Goal: Information Seeking & Learning: Understand process/instructions

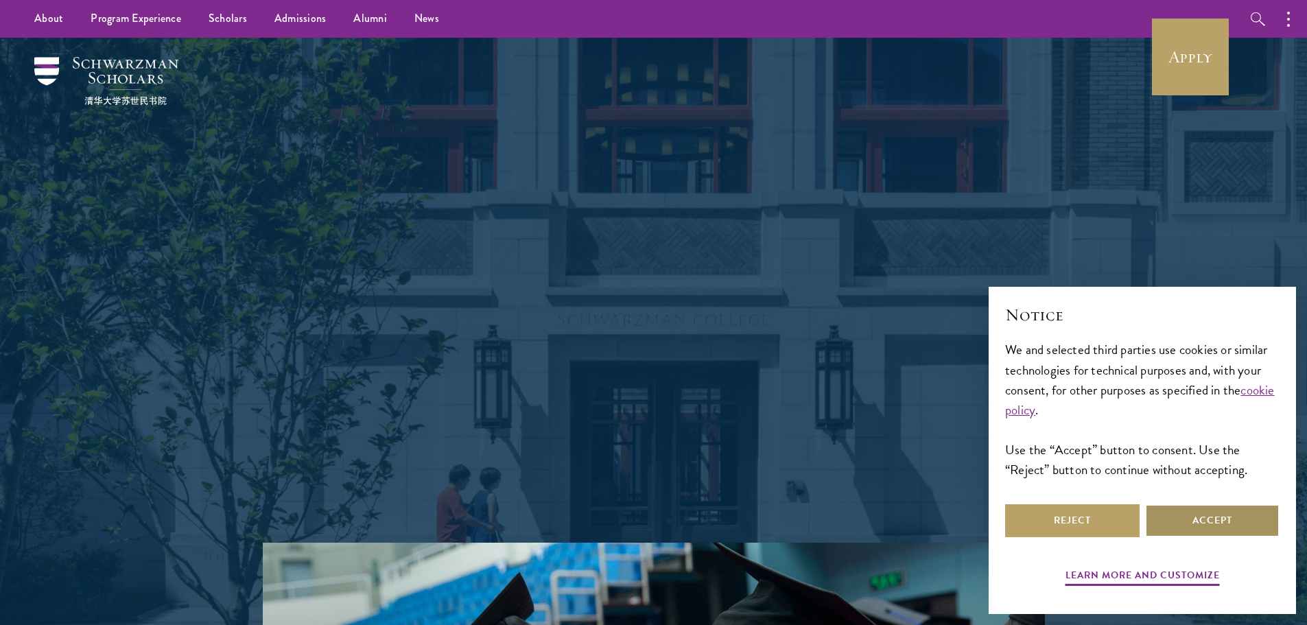
click at [1188, 534] on button "Accept" at bounding box center [1212, 520] width 134 height 33
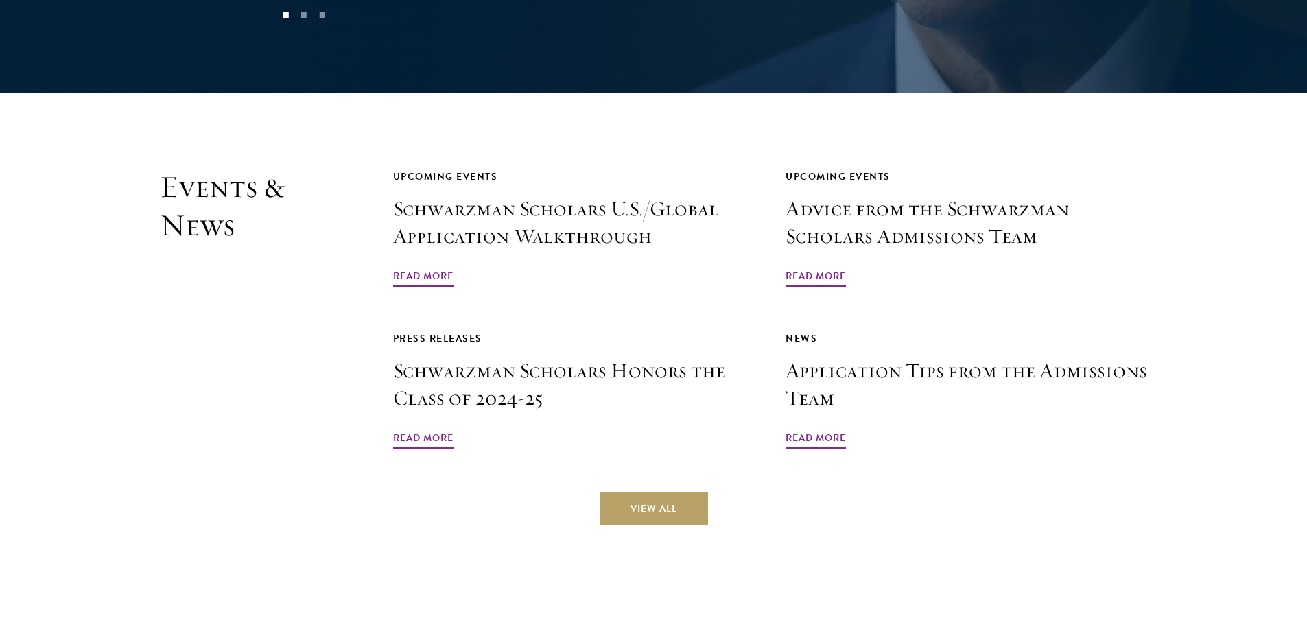
scroll to position [3224, 0]
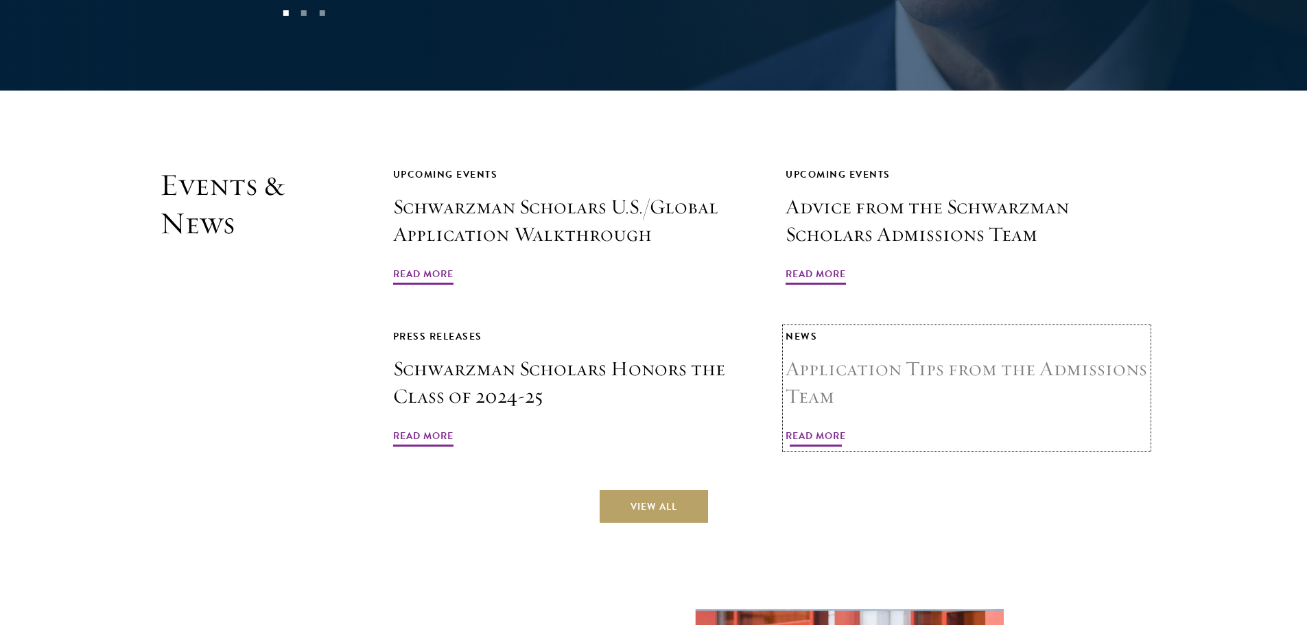
click at [1098, 355] on h3 "Application Tips from the Admissions Team" at bounding box center [967, 382] width 362 height 55
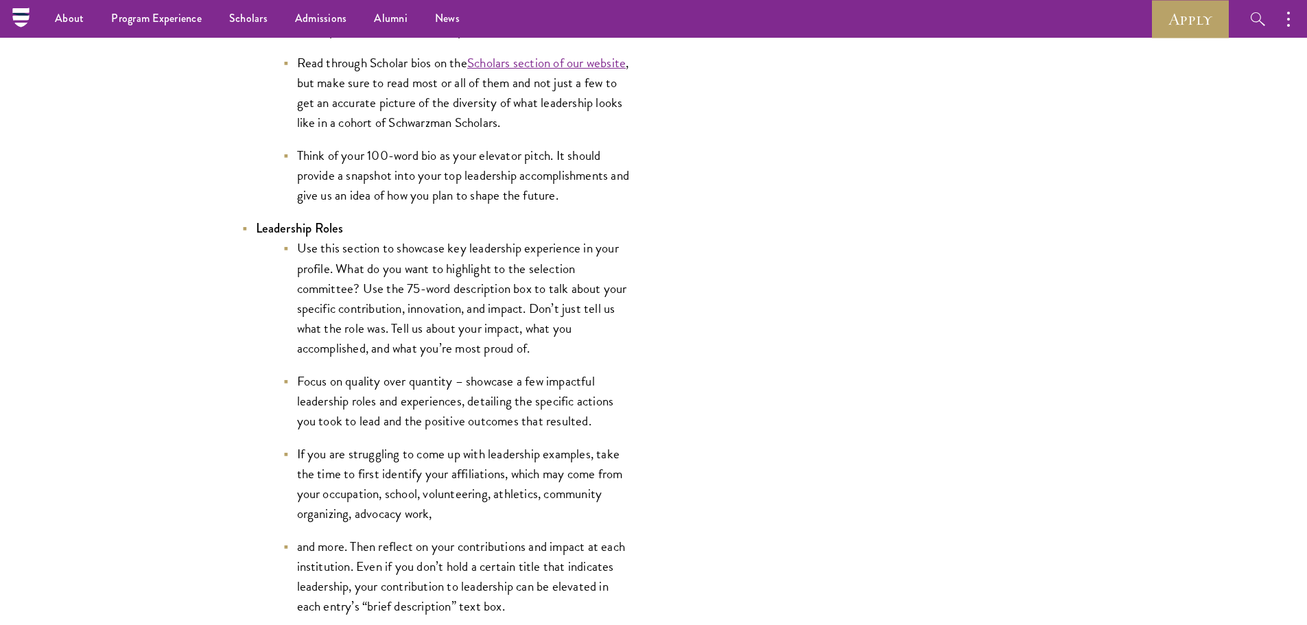
scroll to position [2401, 0]
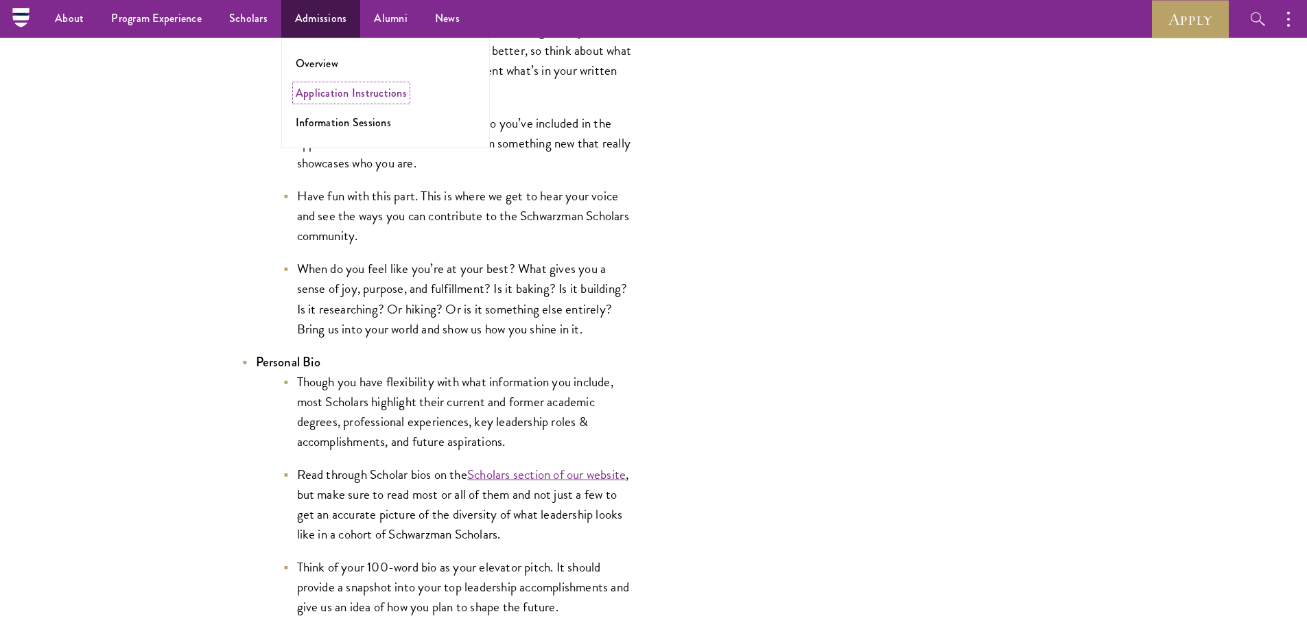
click at [315, 99] on link "Application Instructions" at bounding box center [351, 93] width 111 height 16
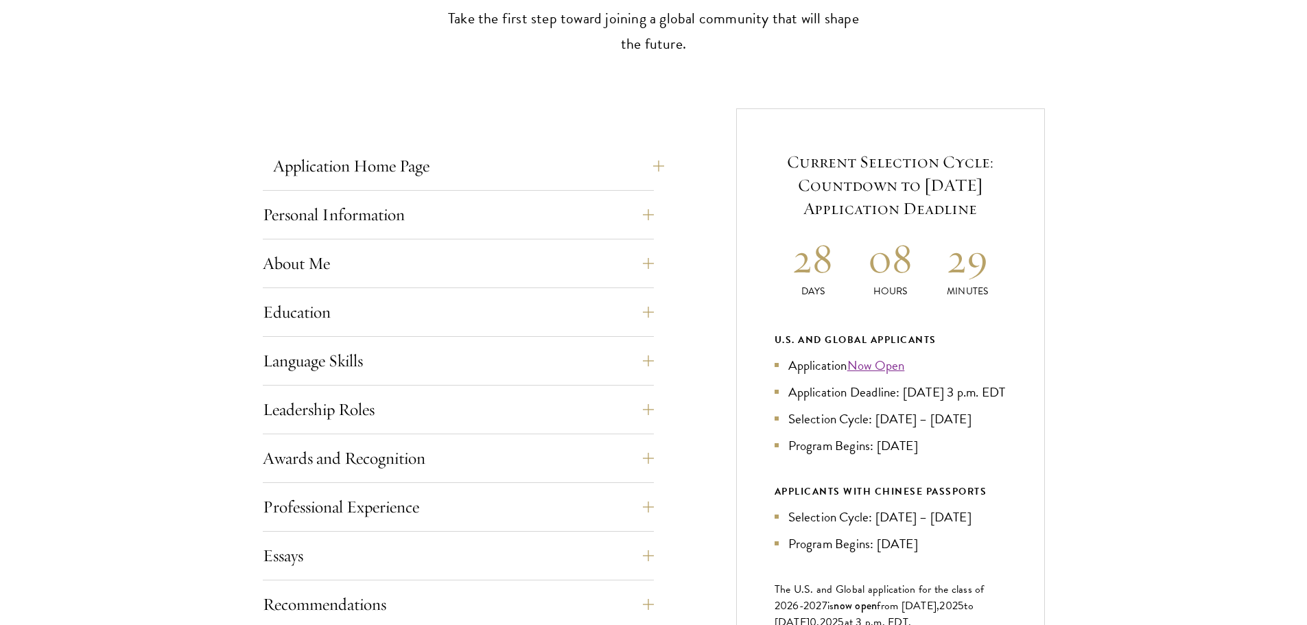
scroll to position [480, 0]
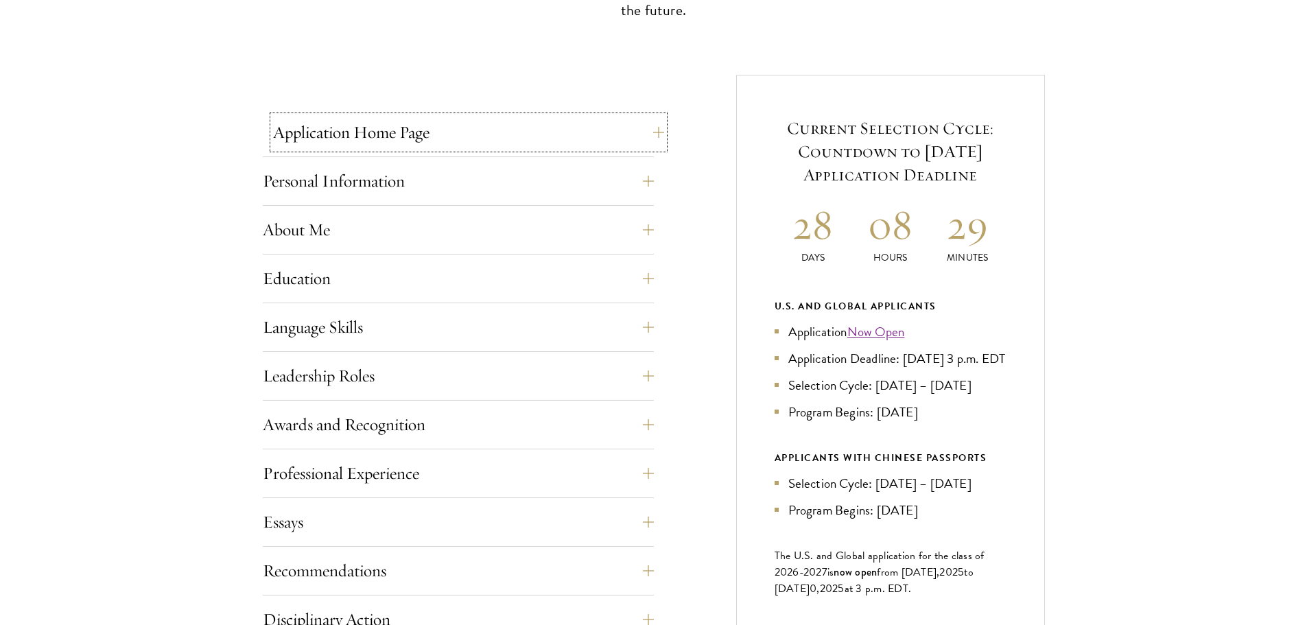
click at [653, 138] on button "Application Home Page" at bounding box center [468, 132] width 391 height 33
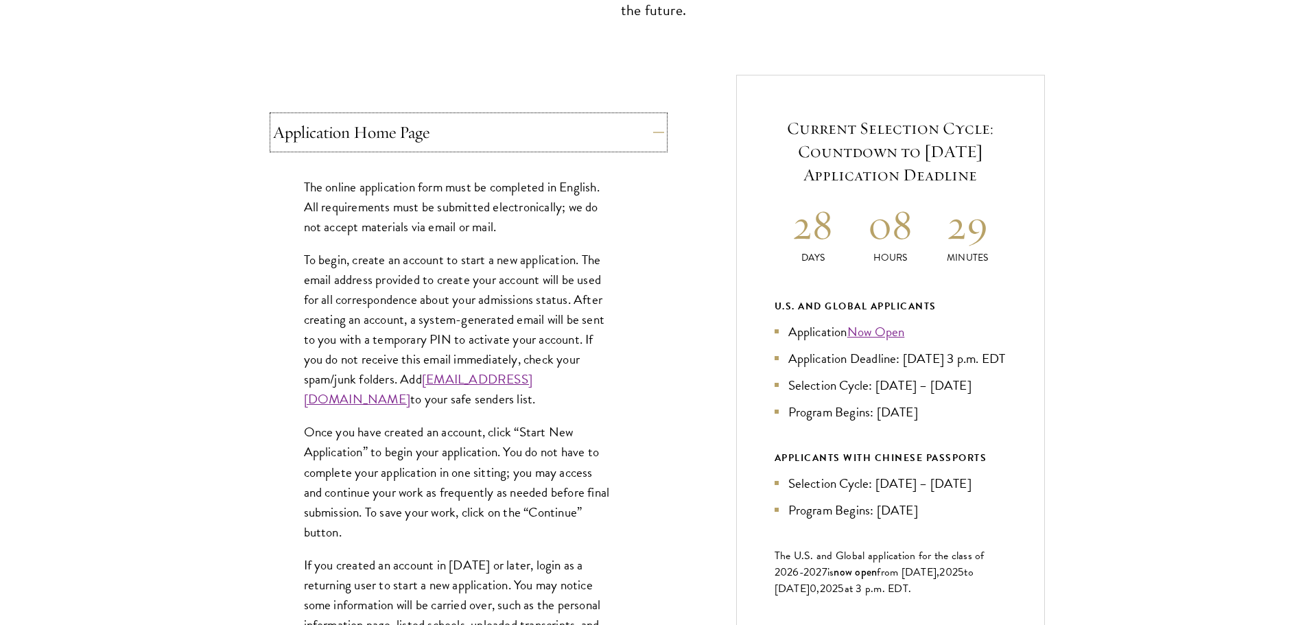
click at [653, 138] on button "Application Home Page" at bounding box center [468, 132] width 391 height 33
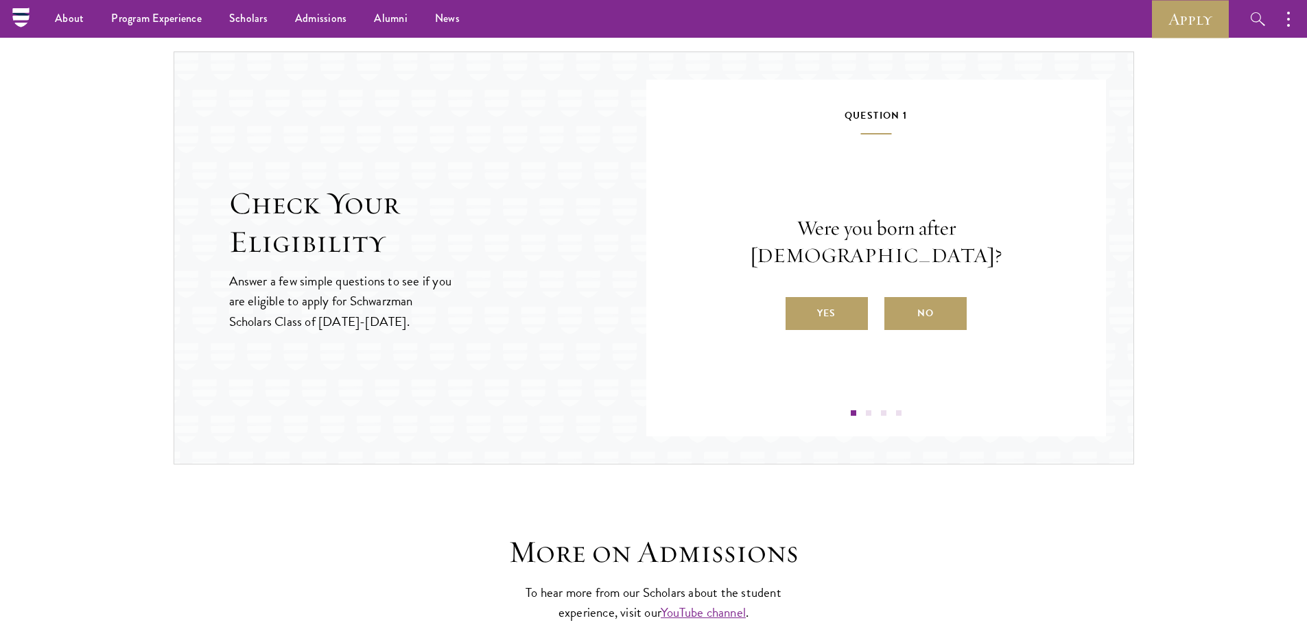
scroll to position [1372, 0]
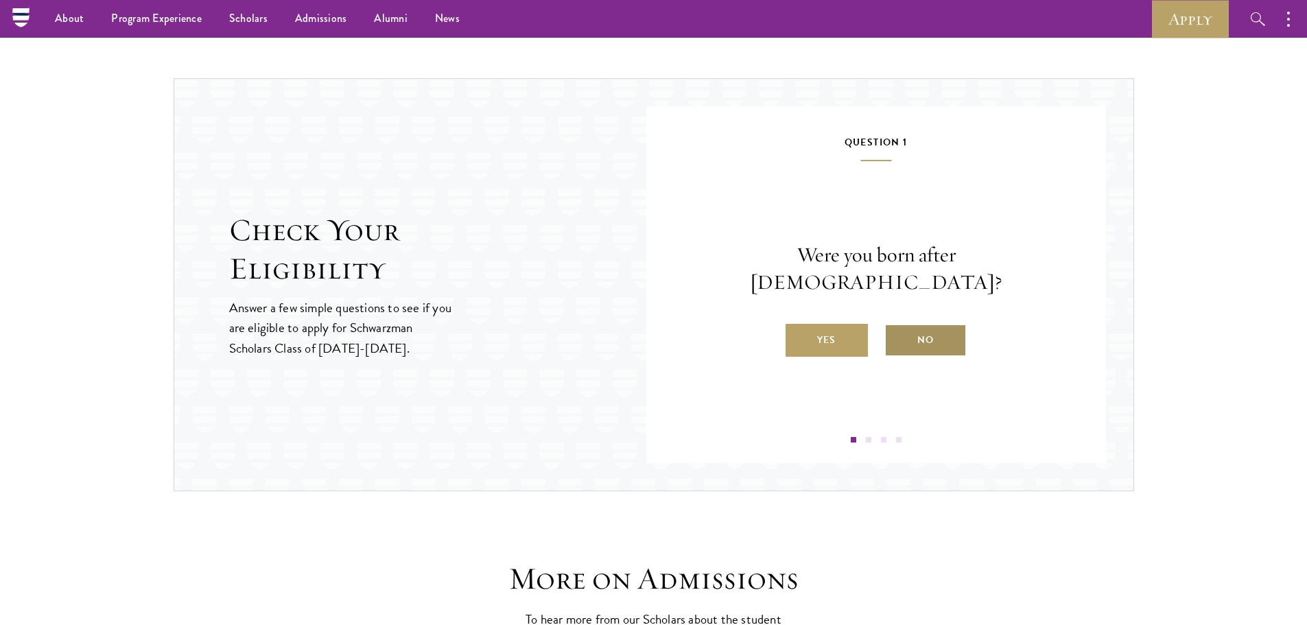
click at [934, 330] on label "No" at bounding box center [925, 340] width 82 height 33
click at [897, 330] on input "No" at bounding box center [890, 331] width 12 height 12
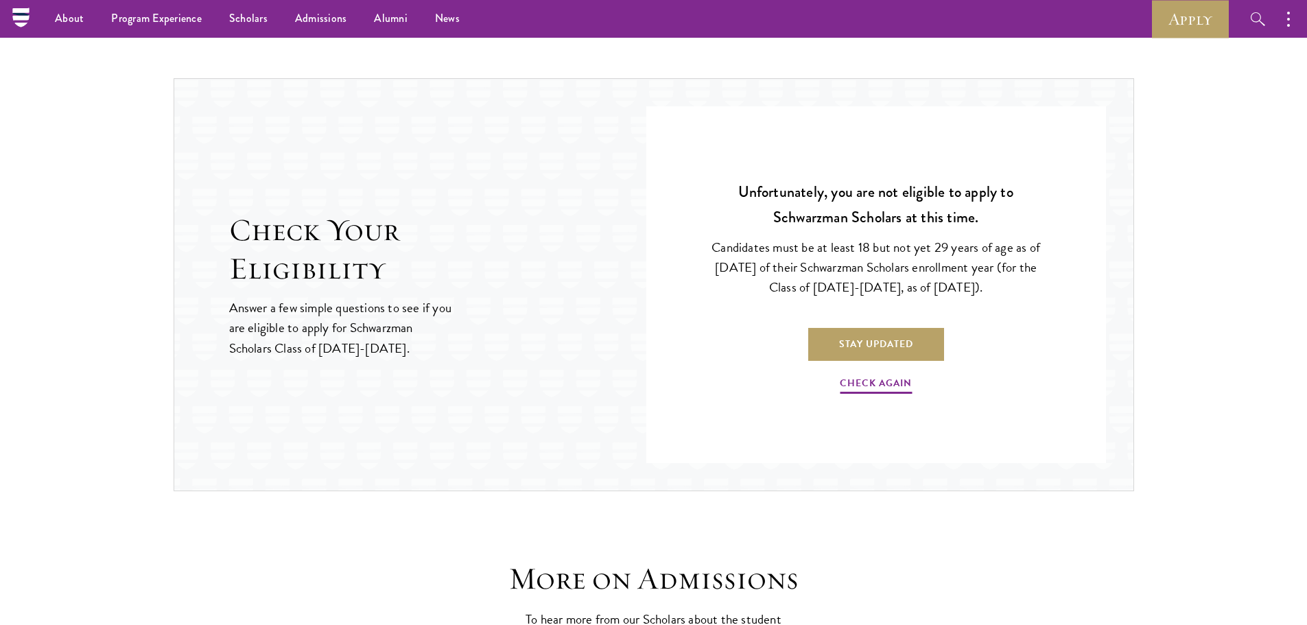
scroll to position [1304, 0]
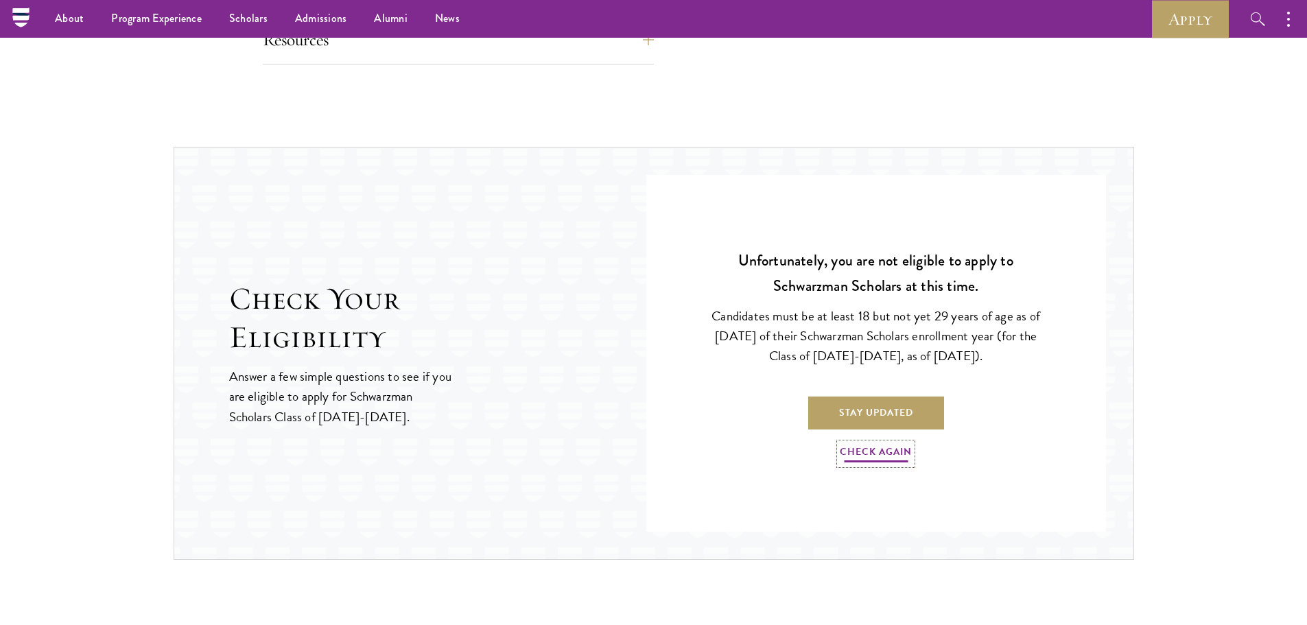
click at [908, 447] on link "Check Again" at bounding box center [876, 453] width 72 height 21
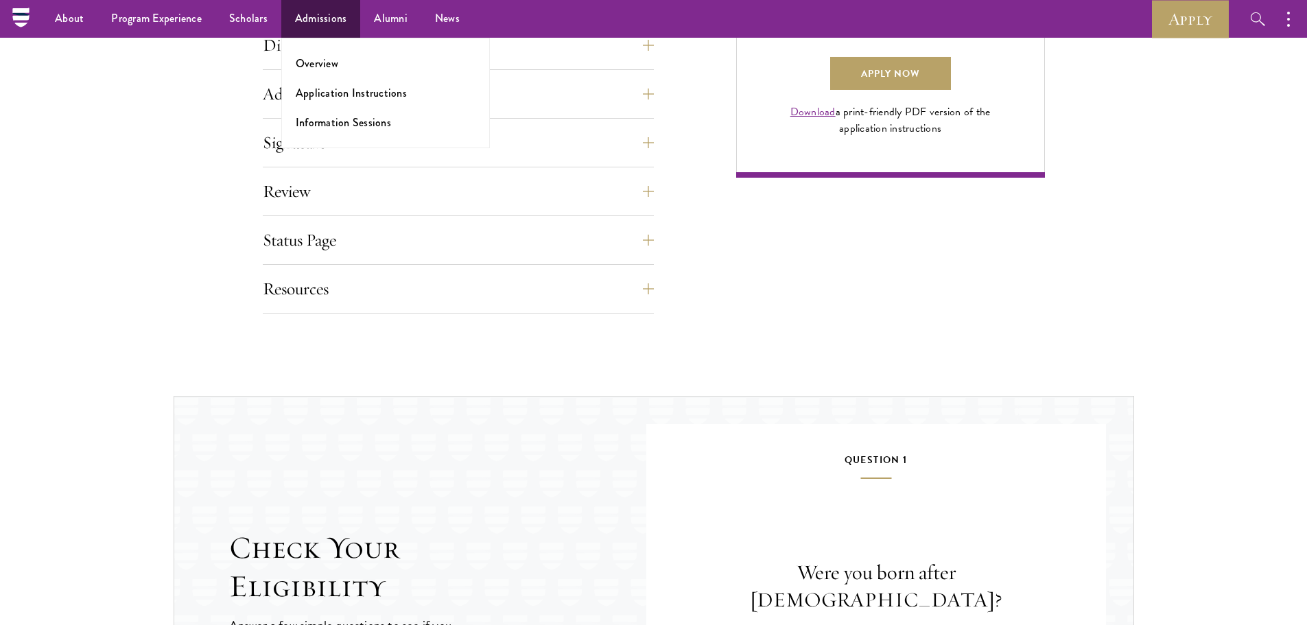
scroll to position [1029, 0]
